Goal: Answer question/provide support: Answer question/provide support

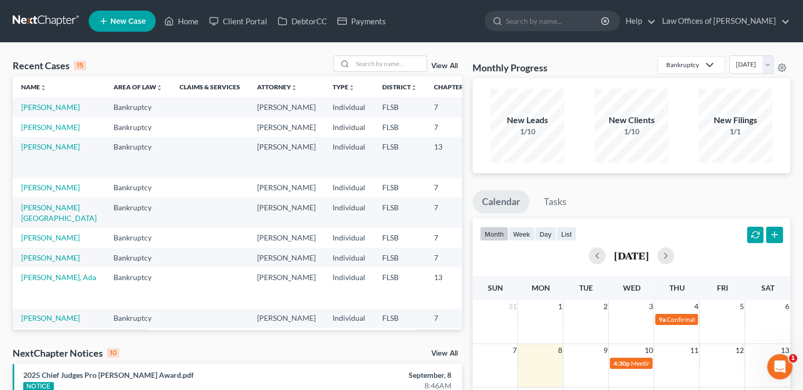
click at [526, 23] on input "search" at bounding box center [554, 21] width 97 height 20
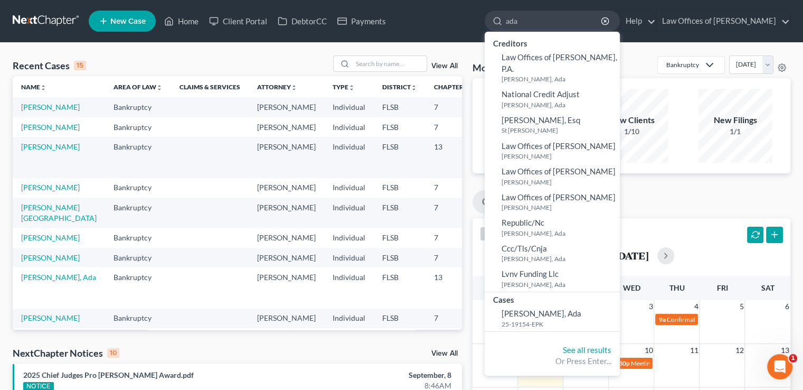
type input "ada"
click at [560, 308] on span "[PERSON_NAME], Ada" at bounding box center [541, 313] width 80 height 10
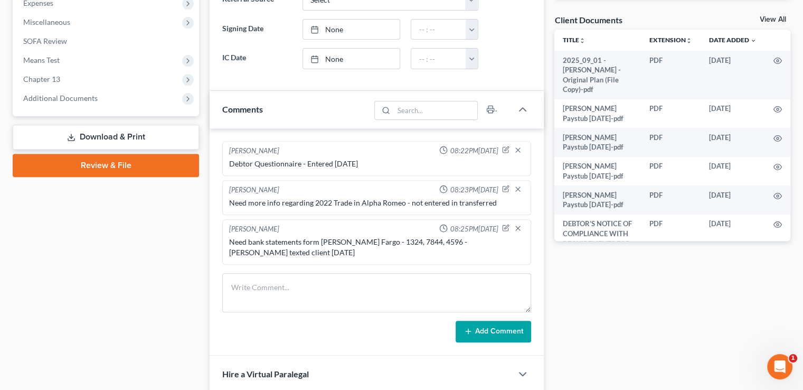
scroll to position [384, 0]
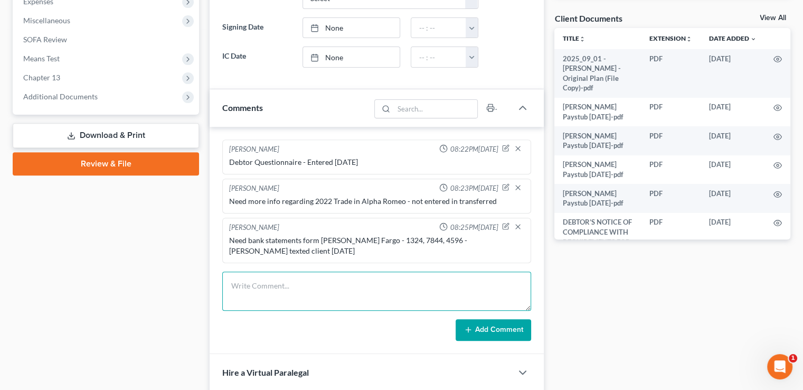
click at [279, 271] on textarea at bounding box center [376, 290] width 309 height 39
type textarea "Need Tax Returns"
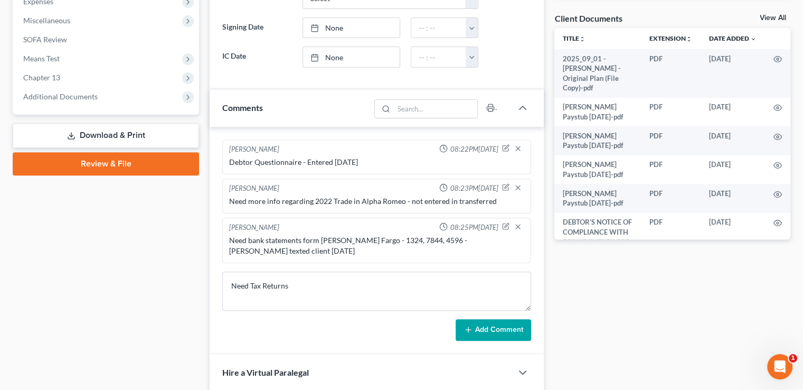
click at [503, 319] on button "Add Comment" at bounding box center [493, 330] width 75 height 22
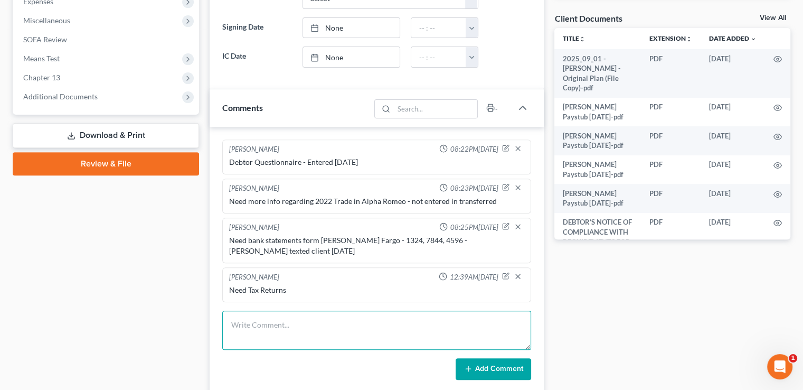
click at [290, 318] on textarea at bounding box center [376, 329] width 309 height 39
click at [319, 311] on textarea "Need Bank Statements for 1324 and 3124 for July and August" at bounding box center [376, 329] width 309 height 39
click at [388, 313] on textarea "Need Bank Statements for [PERSON_NAME] Fargo 1324 and 3124 for July and August" at bounding box center [376, 329] width 309 height 39
type textarea "Need Bank Statements for [PERSON_NAME] Fargo 1324, 3124, and 7844 for July and …"
click at [509, 313] on textarea "Need Bank Statements for [PERSON_NAME] Fargo 1324, 3124, and 7844 for July and …" at bounding box center [376, 329] width 309 height 39
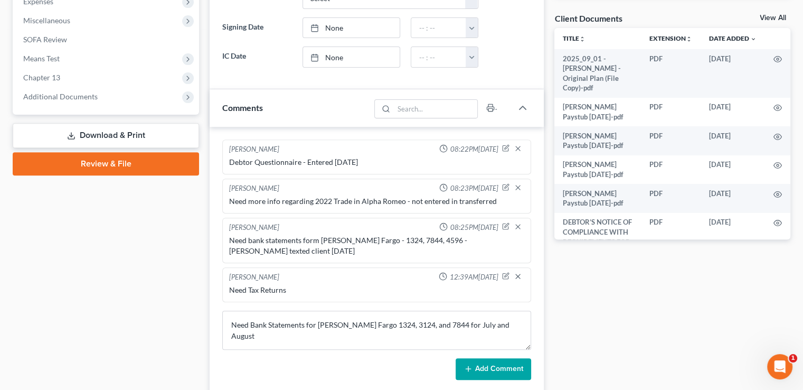
click at [490, 358] on button "Add Comment" at bounding box center [493, 369] width 75 height 22
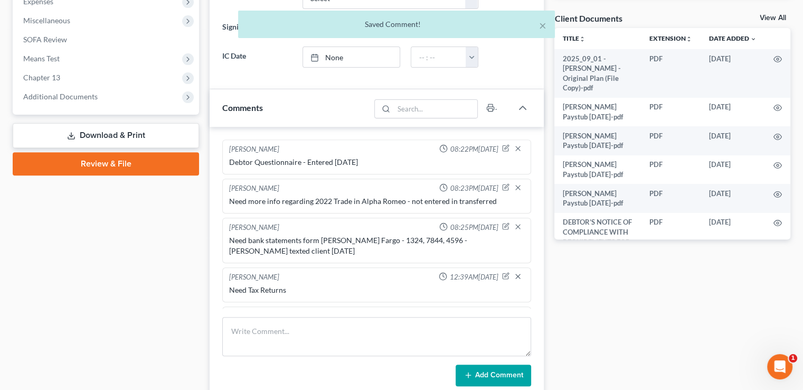
scroll to position [21, 0]
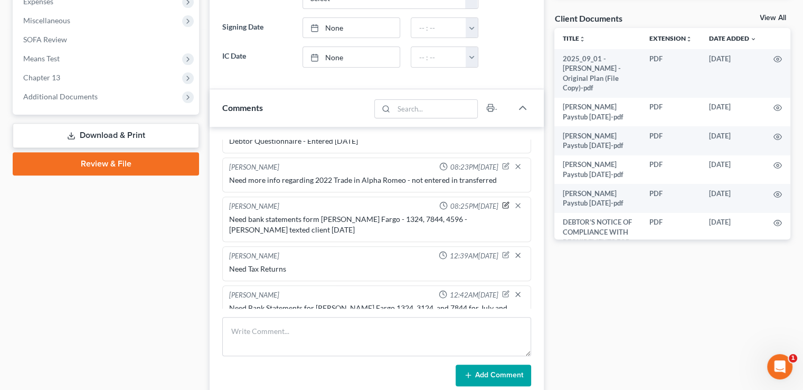
click at [502, 204] on icon "button" at bounding box center [505, 204] width 7 height 7
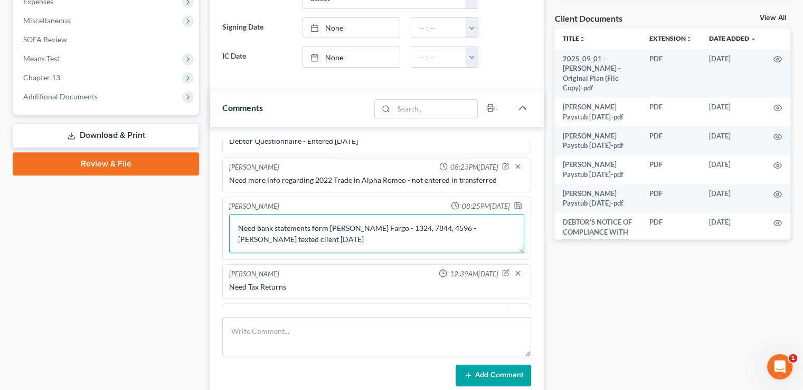
click at [428, 226] on textarea "Need bank statements form [PERSON_NAME] Fargo - 1324, 7844, 4596 - [PERSON_NAME…" at bounding box center [376, 233] width 295 height 39
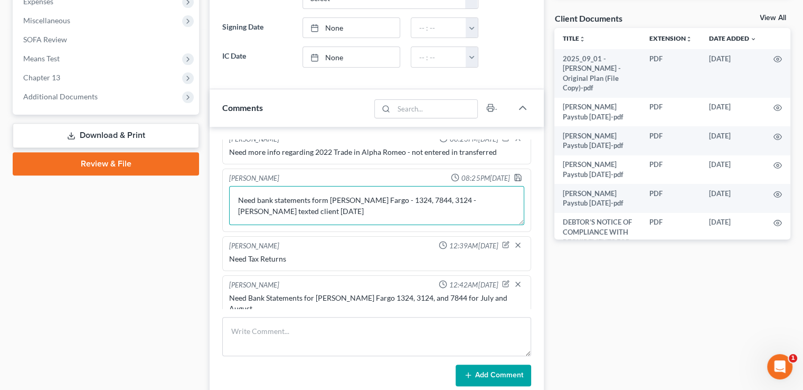
type textarea "Need bank statements form [PERSON_NAME] Fargo - 1324, 7844, 3124 - [PERSON_NAME…"
click at [514, 176] on icon "button" at bounding box center [518, 177] width 8 height 8
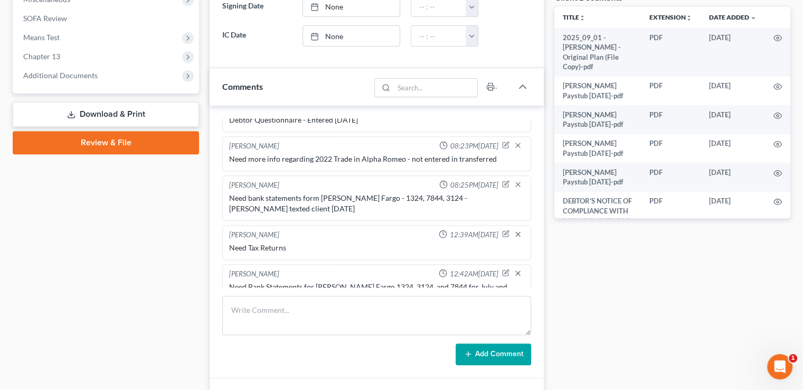
scroll to position [405, 0]
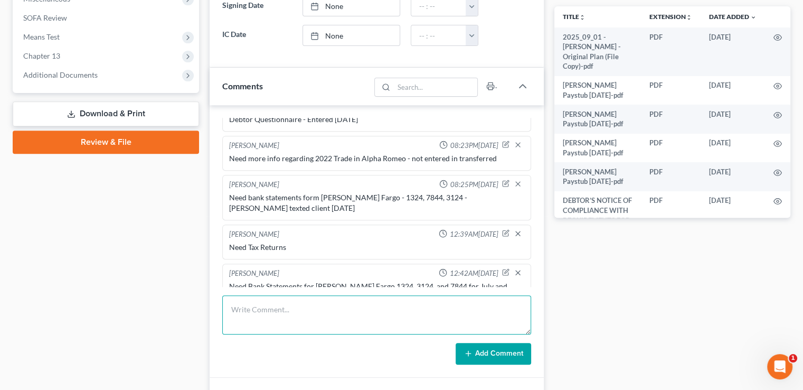
click at [281, 305] on textarea at bounding box center [376, 314] width 309 height 39
type textarea "Need better copy of car registration - one sent is not legible"
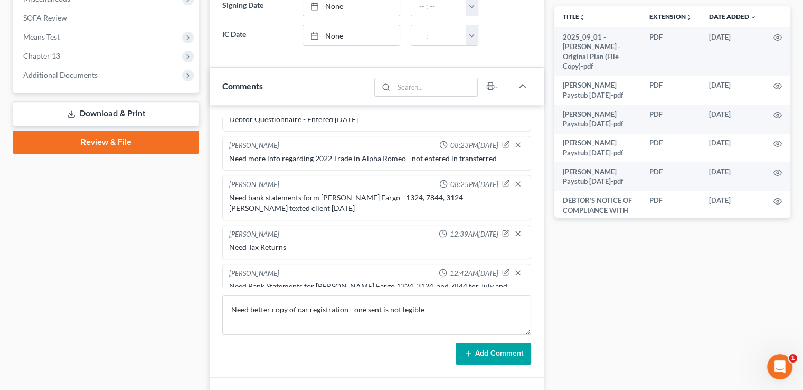
click at [467, 349] on icon at bounding box center [468, 353] width 8 height 8
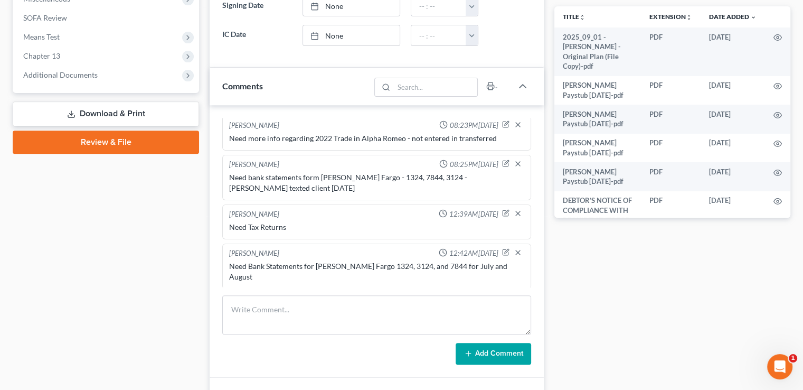
scroll to position [60, 0]
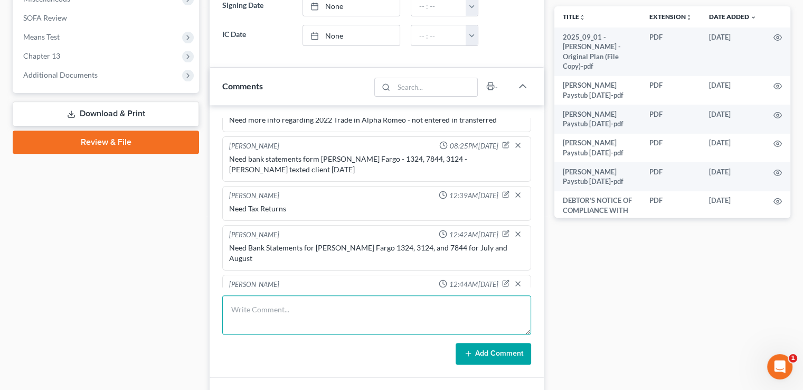
click at [296, 319] on textarea at bounding box center [376, 314] width 309 height 39
type textarea "401K Statement"
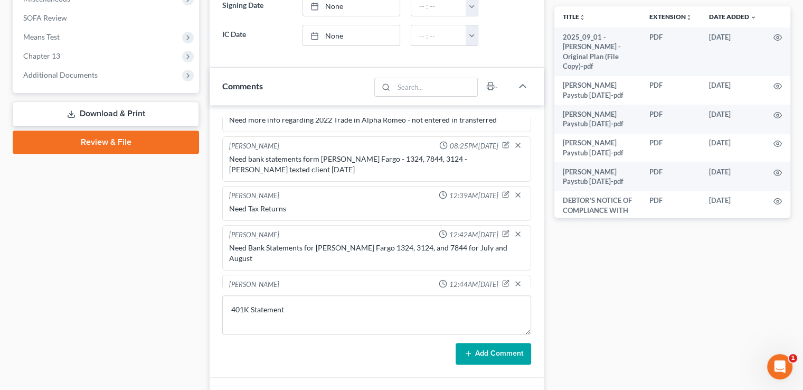
click at [482, 355] on button "Add Comment" at bounding box center [493, 354] width 75 height 22
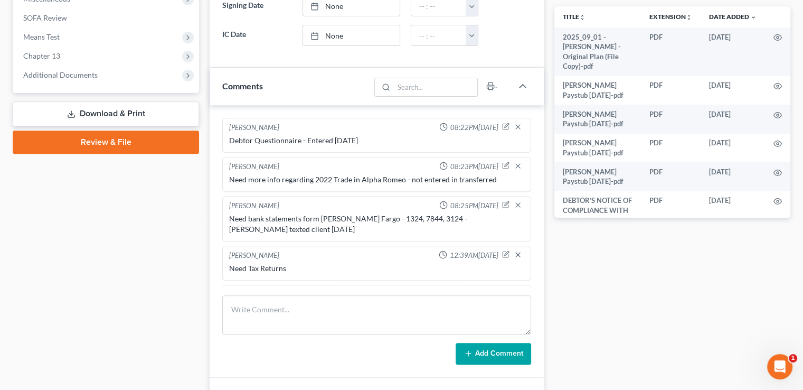
scroll to position [99, 0]
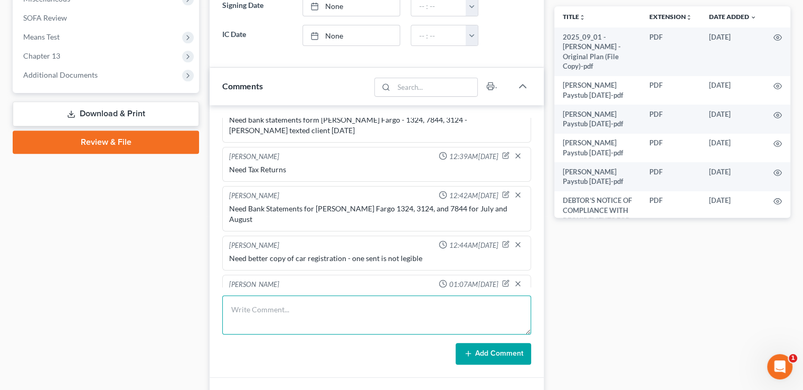
click at [285, 310] on textarea at bounding box center [376, 314] width 309 height 39
type textarea "Emailed client to resend docs that were not legible - [DATE]"
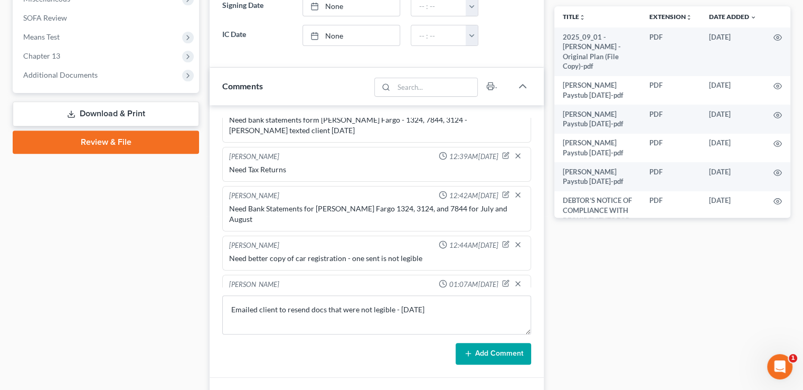
click at [511, 346] on button "Add Comment" at bounding box center [493, 354] width 75 height 22
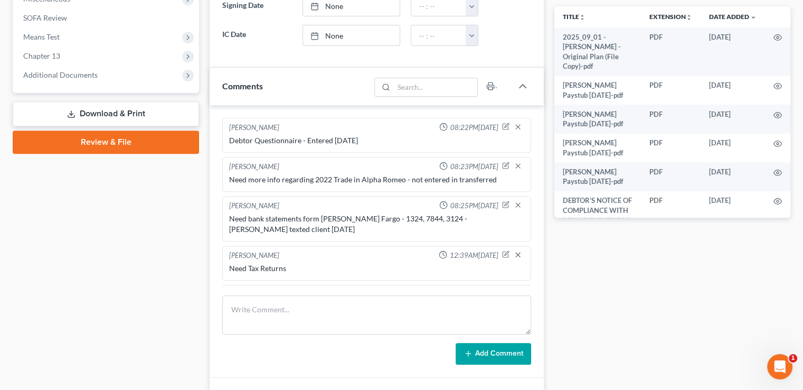
scroll to position [137, 0]
